Goal: Use online tool/utility: Utilize a website feature to perform a specific function

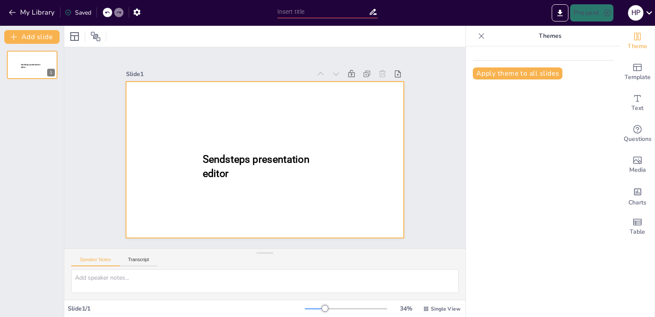
type input "New Sendsteps"
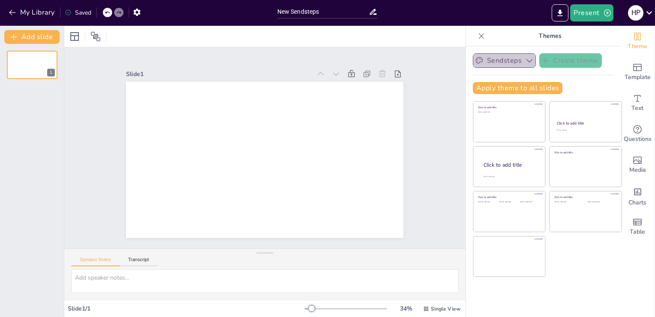
click at [525, 59] on icon "button" at bounding box center [529, 60] width 9 height 9
click at [527, 59] on icon "button" at bounding box center [530, 60] width 6 height 3
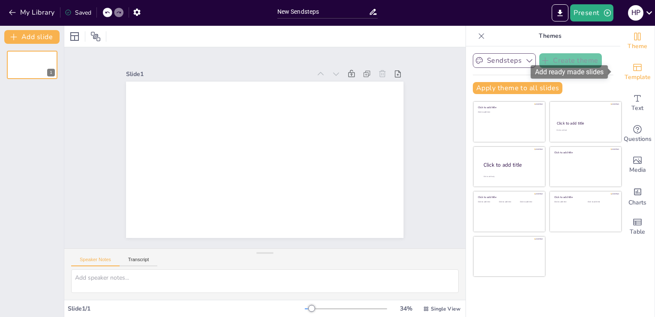
click at [632, 76] on span "Template" at bounding box center [638, 76] width 26 height 9
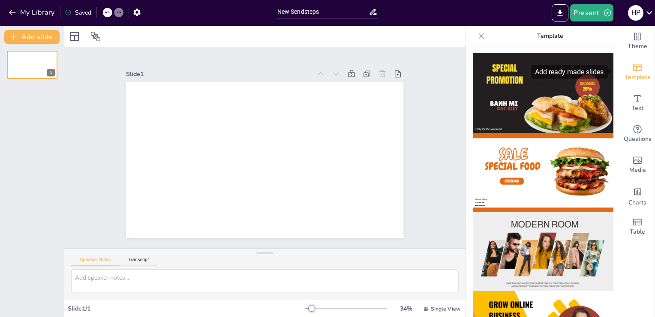
click at [636, 75] on span "Template" at bounding box center [638, 76] width 26 height 9
click at [634, 195] on icon "Add charts and graphs" at bounding box center [637, 191] width 7 height 7
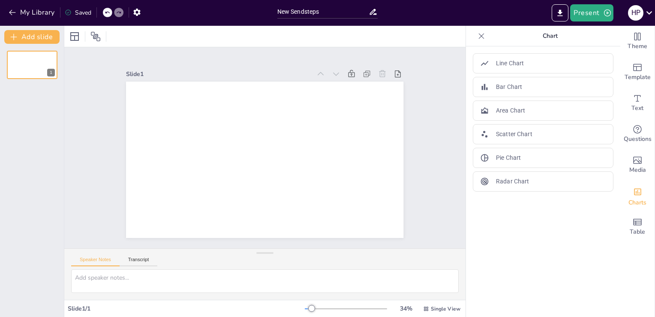
click at [477, 33] on icon at bounding box center [481, 36] width 9 height 9
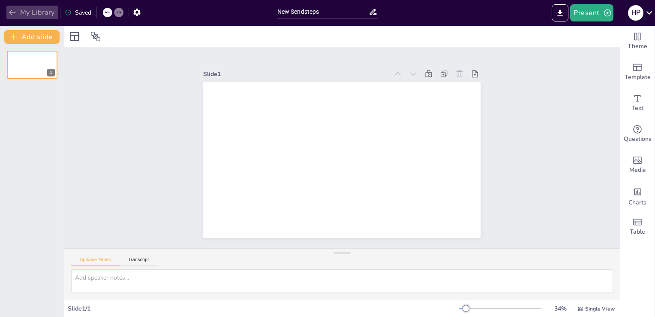
click at [11, 9] on icon "button" at bounding box center [12, 12] width 9 height 9
